Goal: Answer question/provide support: Answer question/provide support

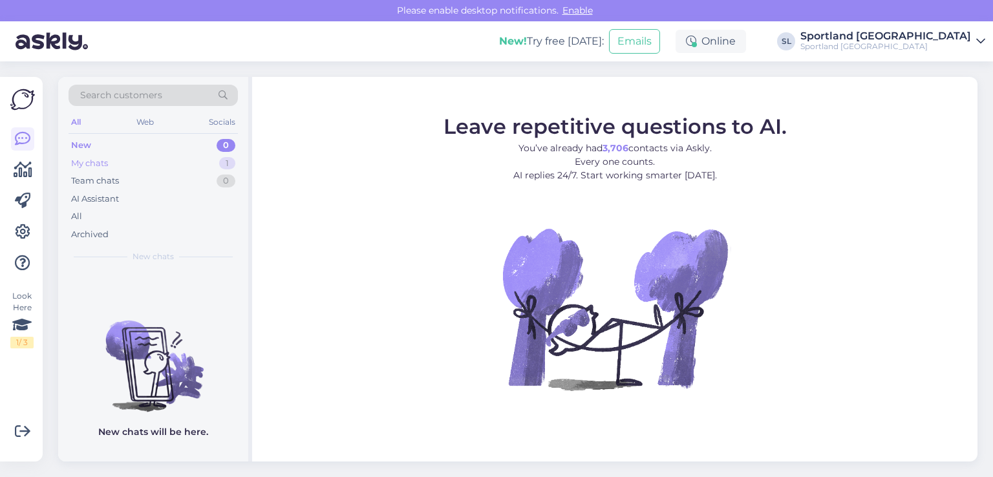
click at [134, 169] on div "My chats 1" at bounding box center [153, 164] width 169 height 18
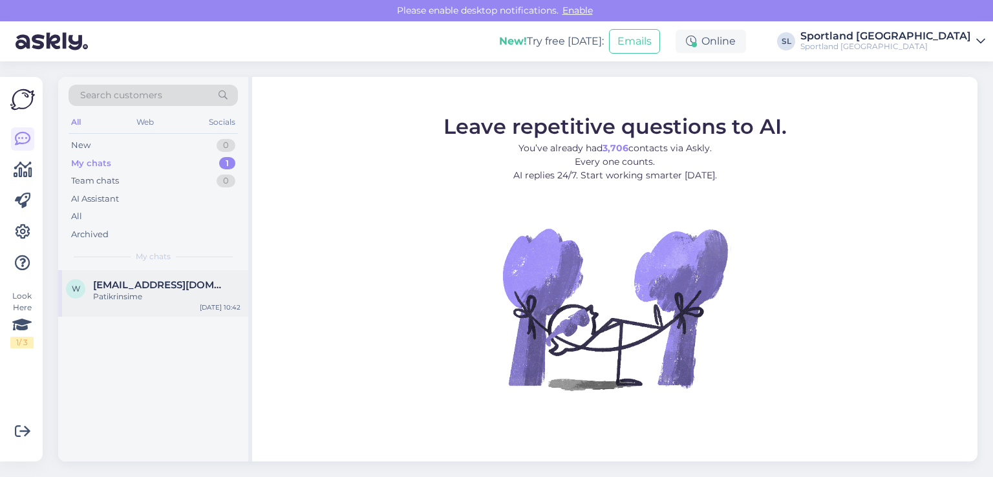
click at [129, 281] on span "[EMAIL_ADDRESS][DOMAIN_NAME]" at bounding box center [160, 285] width 135 height 12
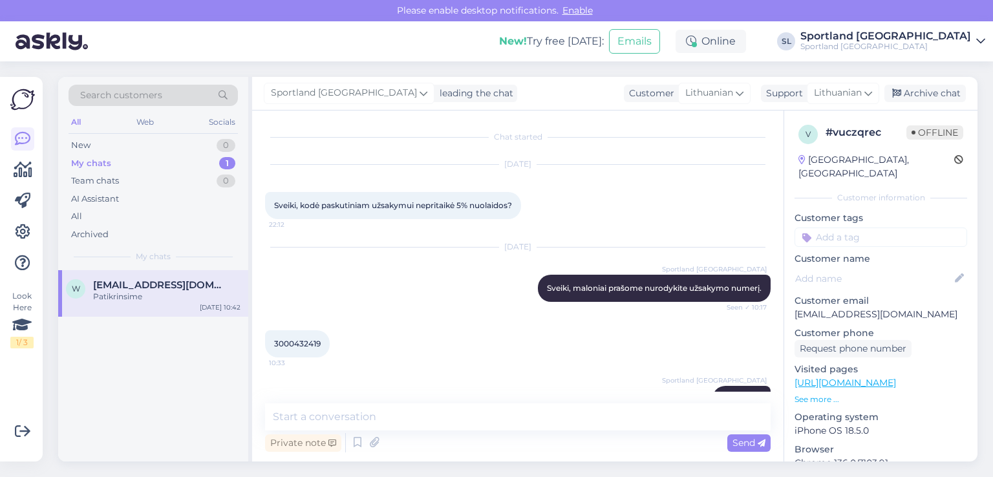
scroll to position [103, 0]
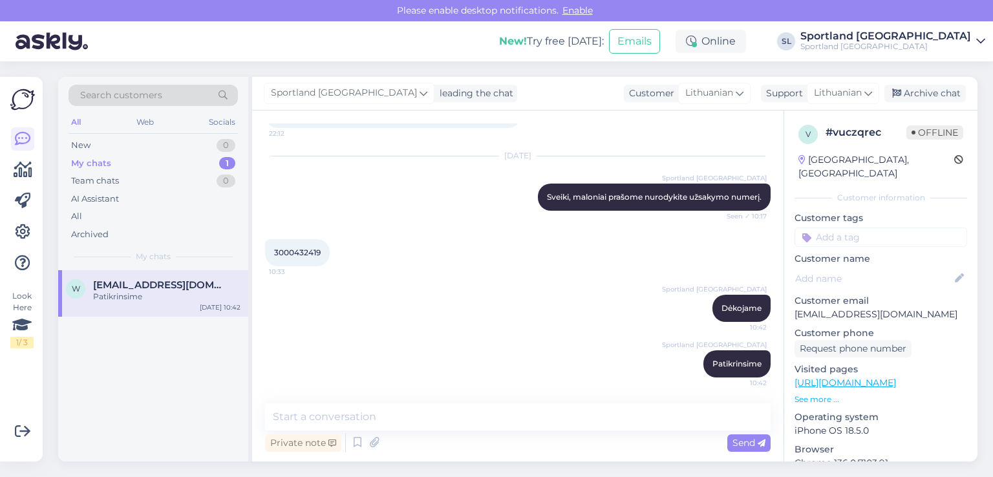
click at [308, 251] on span "3000432419" at bounding box center [297, 253] width 47 height 10
copy div "3000432419 10:33"
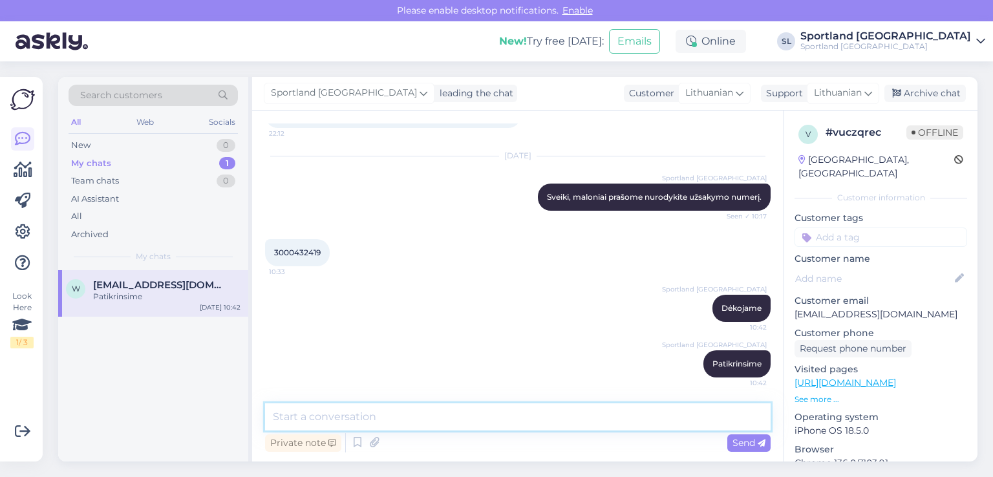
click at [441, 417] on textarea at bounding box center [518, 417] width 506 height 27
type textarea "j"
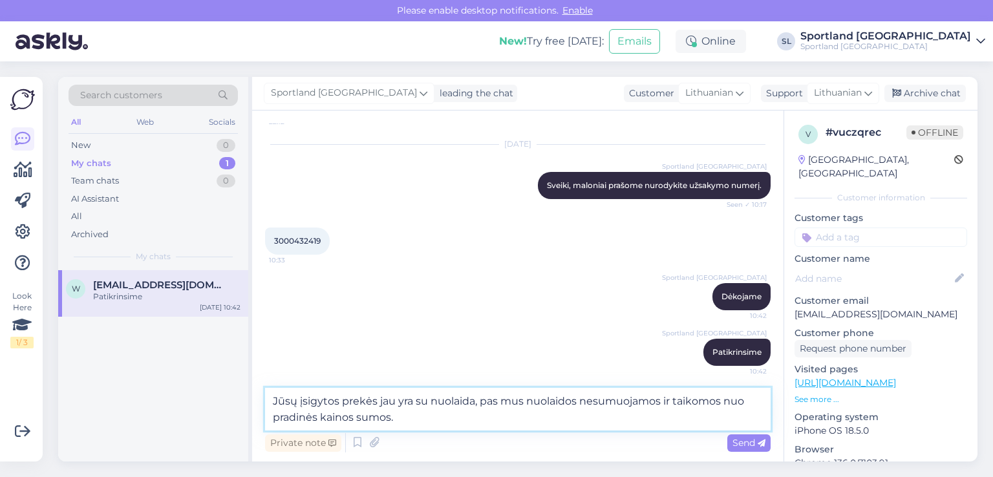
type textarea "Jūsų įsigytos prekės jau yra su nuolaida, pas mus nuolaidos nesumuojamos ir tai…"
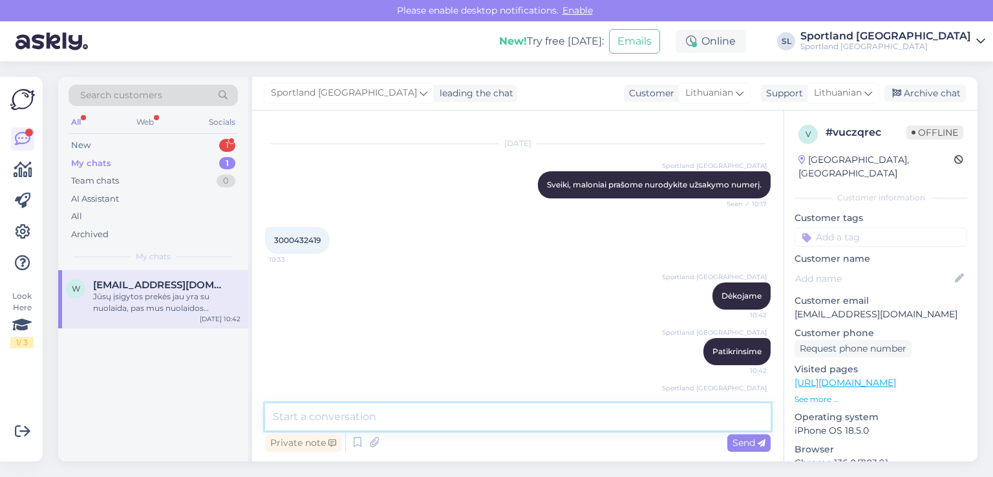
scroll to position [0, 0]
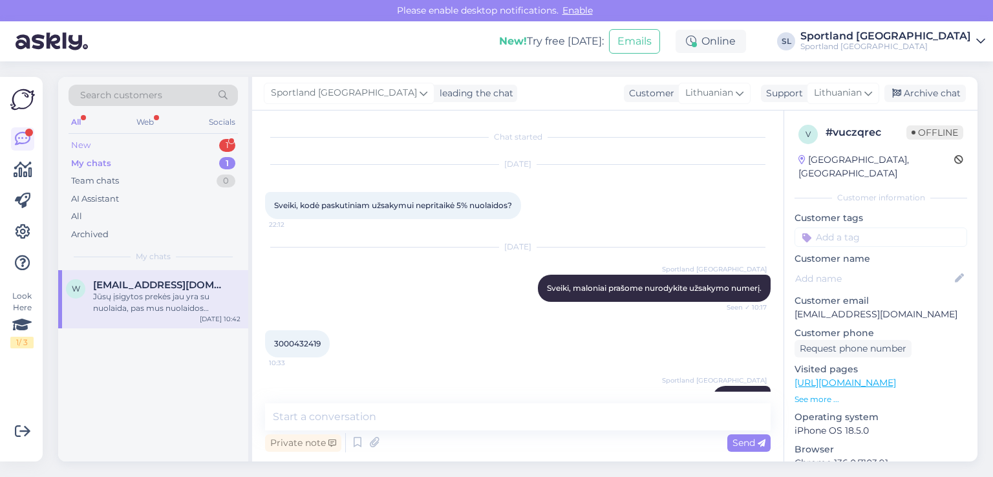
click at [96, 145] on div "New 1" at bounding box center [153, 145] width 169 height 18
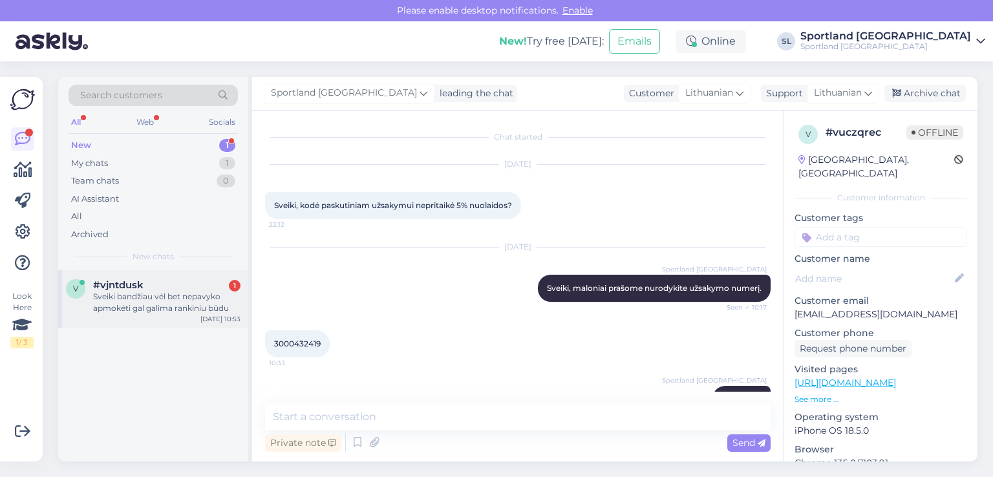
click at [129, 301] on div "Sveiki bandžiau vėl bet nepavyko apmokėti gal galima rankiniu būdu" at bounding box center [166, 302] width 147 height 23
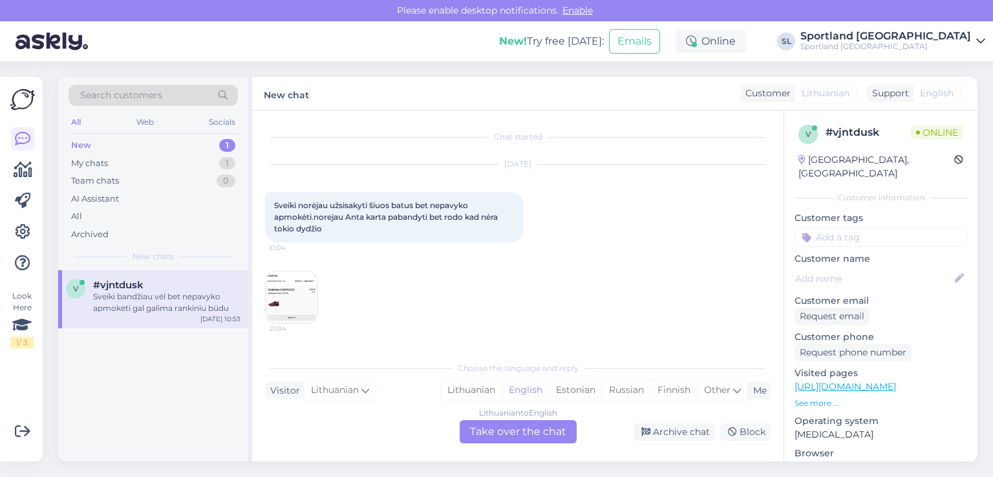
scroll to position [212, 0]
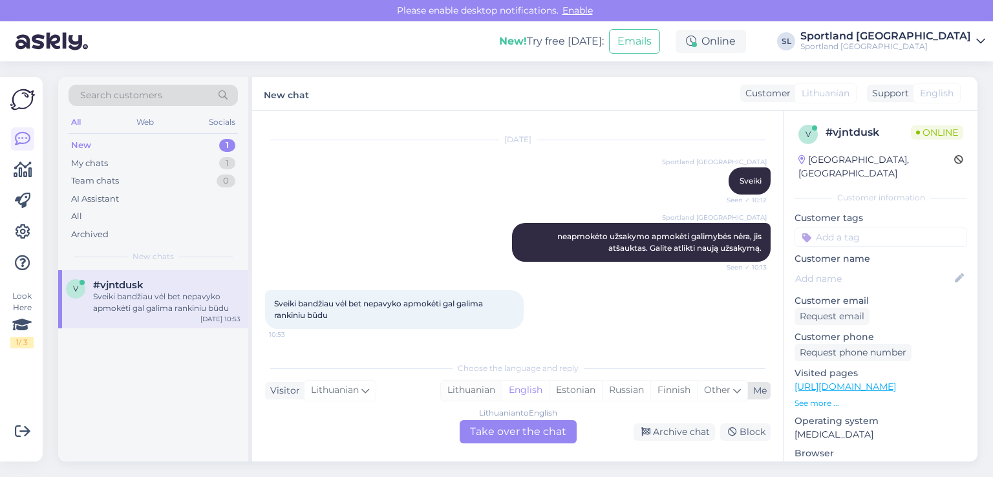
click at [484, 386] on div "Lithuanian" at bounding box center [471, 390] width 61 height 19
click at [491, 429] on div "Lithuanian to Lithuanian Take over the chat" at bounding box center [518, 431] width 117 height 23
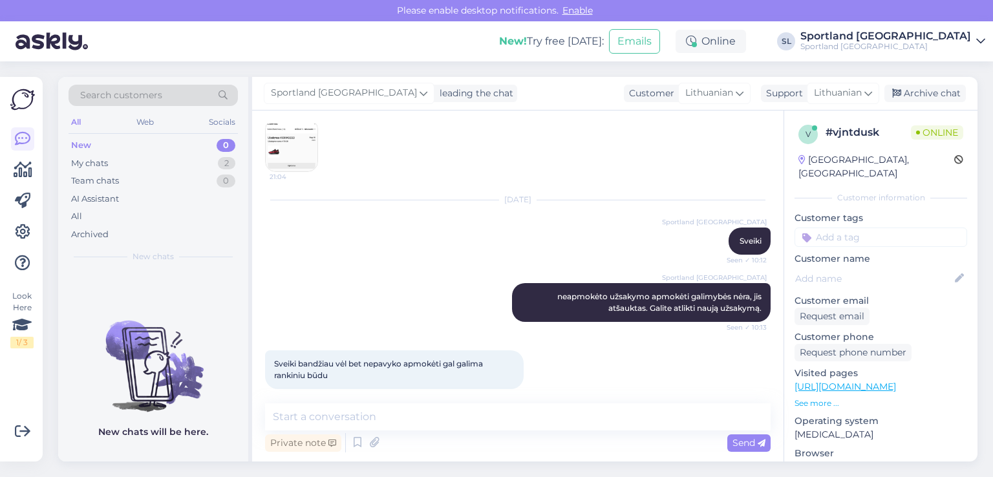
scroll to position [163, 0]
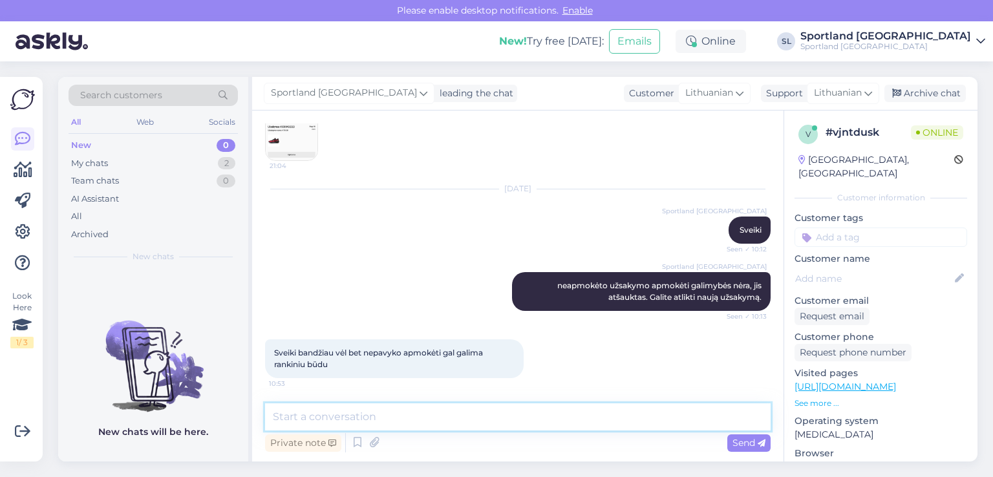
click at [448, 425] on textarea at bounding box center [518, 417] width 506 height 27
type textarea "Deja tokios galimybės nėra"
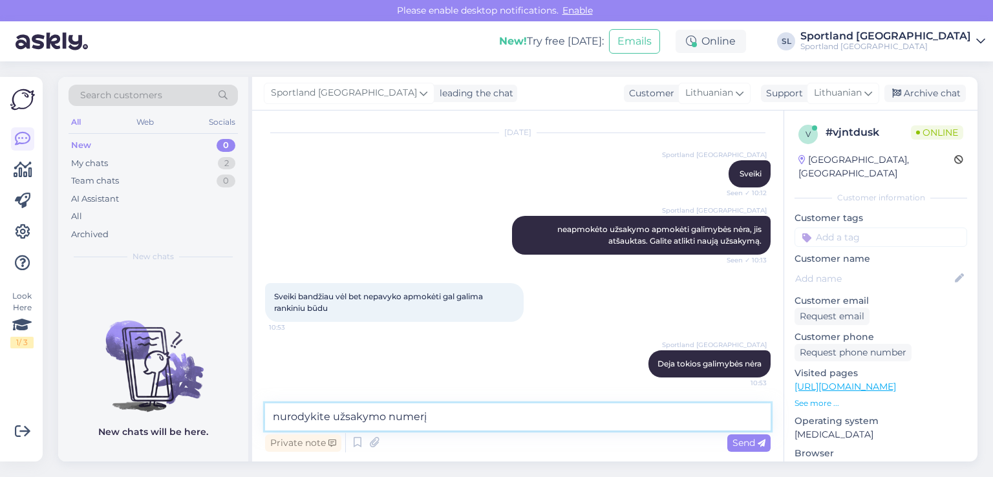
type textarea "nurodykite užsakymo numerį"
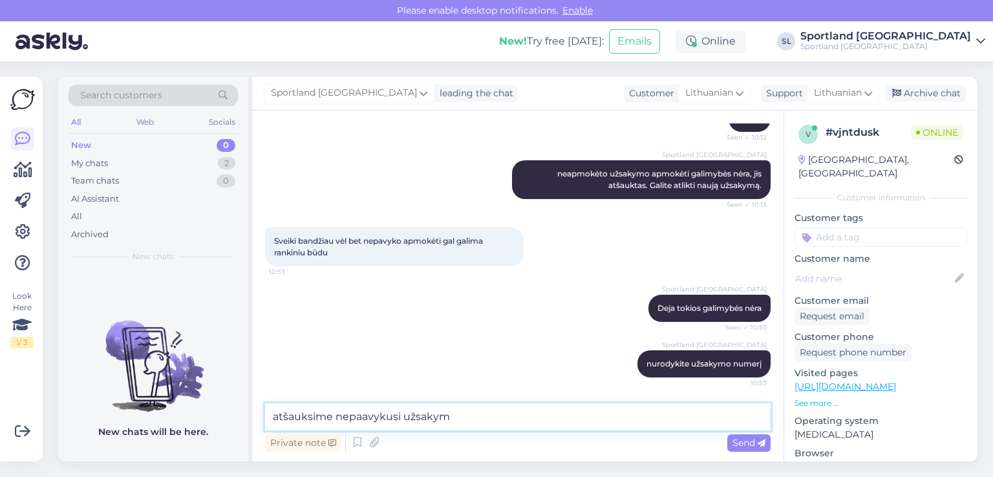
type textarea "atšauksime nepaavykusi užsakymą"
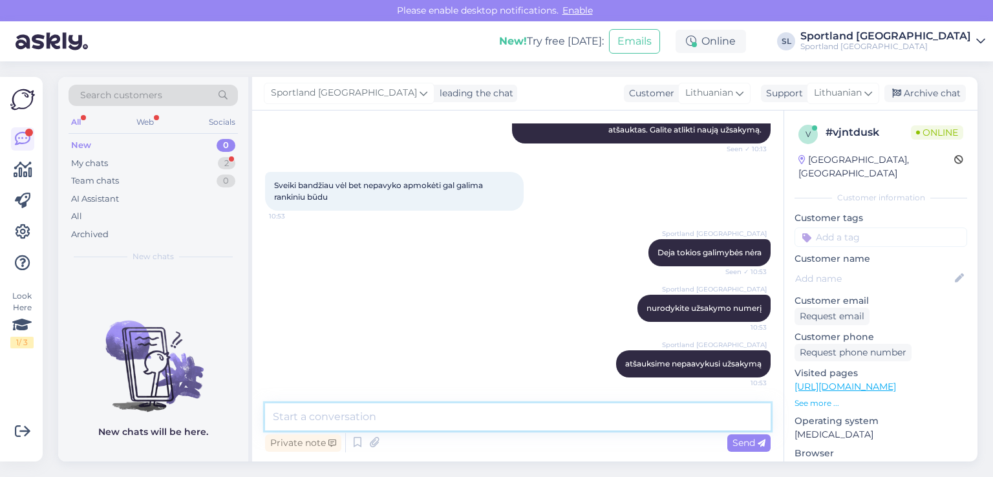
scroll to position [411, 0]
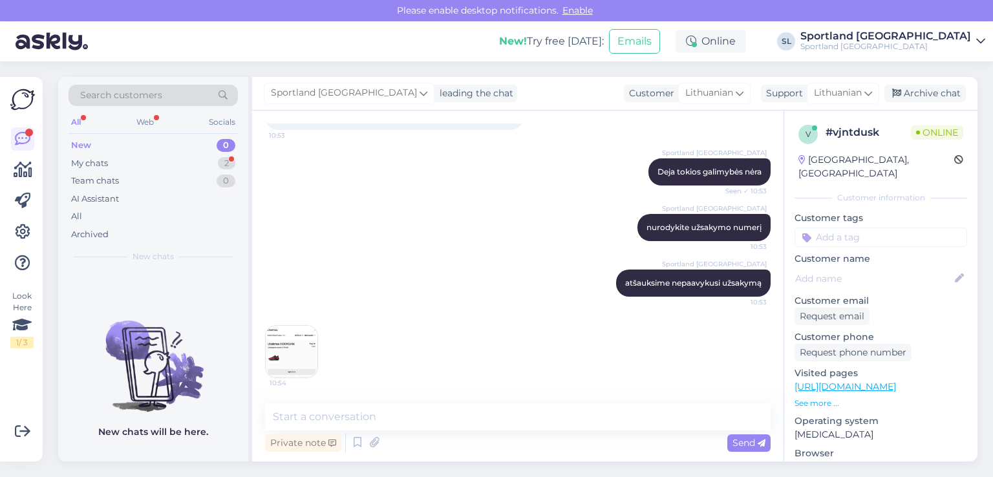
click at [281, 353] on img at bounding box center [292, 352] width 52 height 52
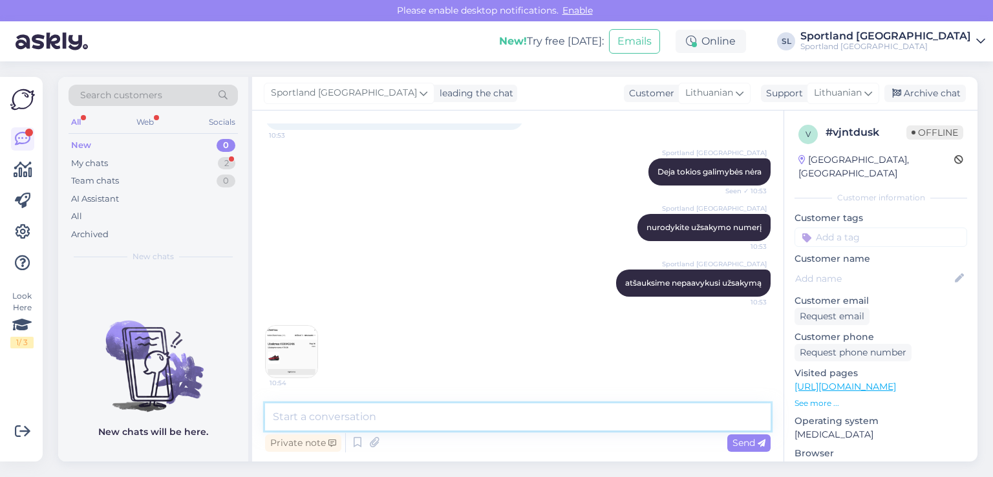
click at [380, 417] on textarea at bounding box center [518, 417] width 506 height 27
type textarea "Užsakymas atšauktas, galite pamėginti atlikti užsakymą iš naujo."
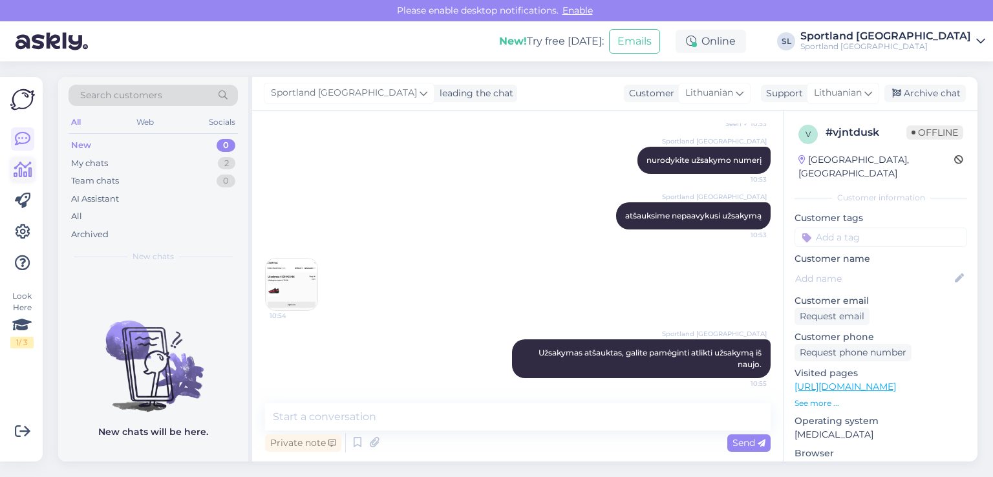
click at [14, 175] on icon at bounding box center [23, 170] width 19 height 16
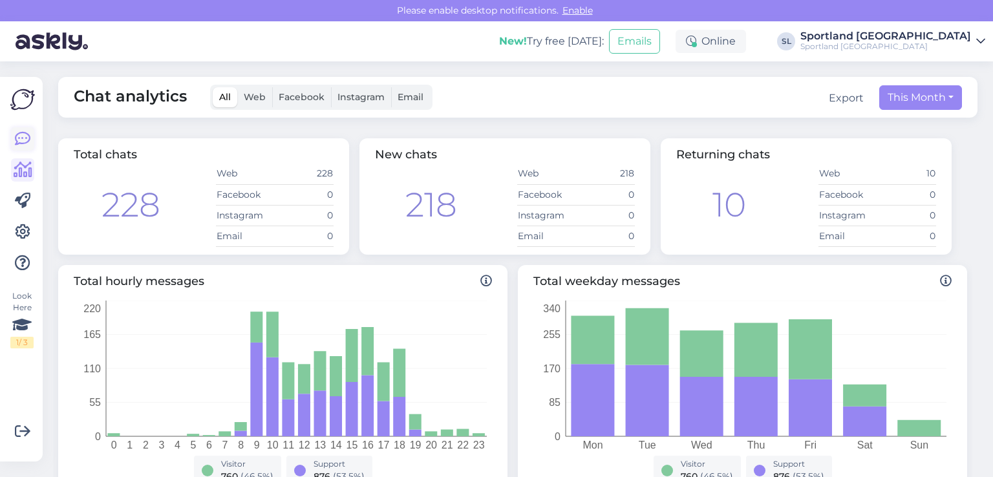
click at [22, 146] on icon at bounding box center [23, 139] width 16 height 16
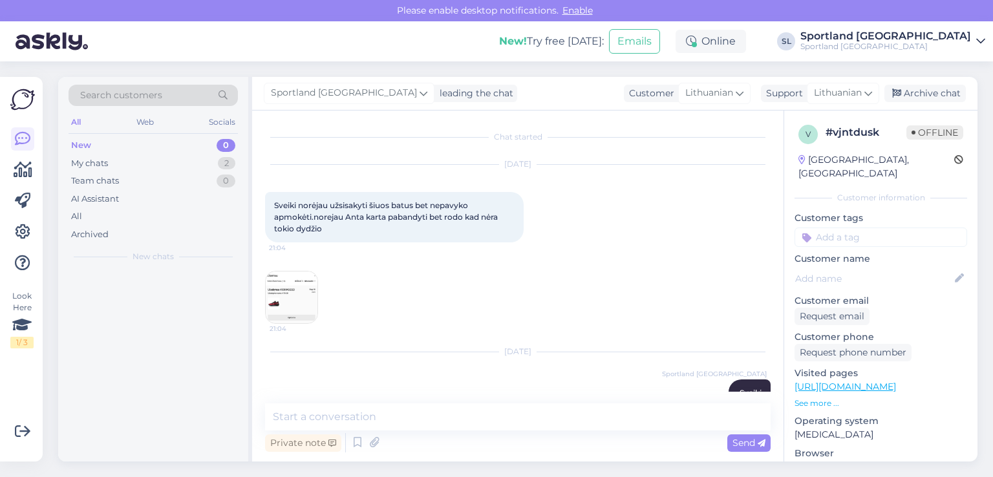
scroll to position [365, 0]
